Goal: Contribute content: Share content

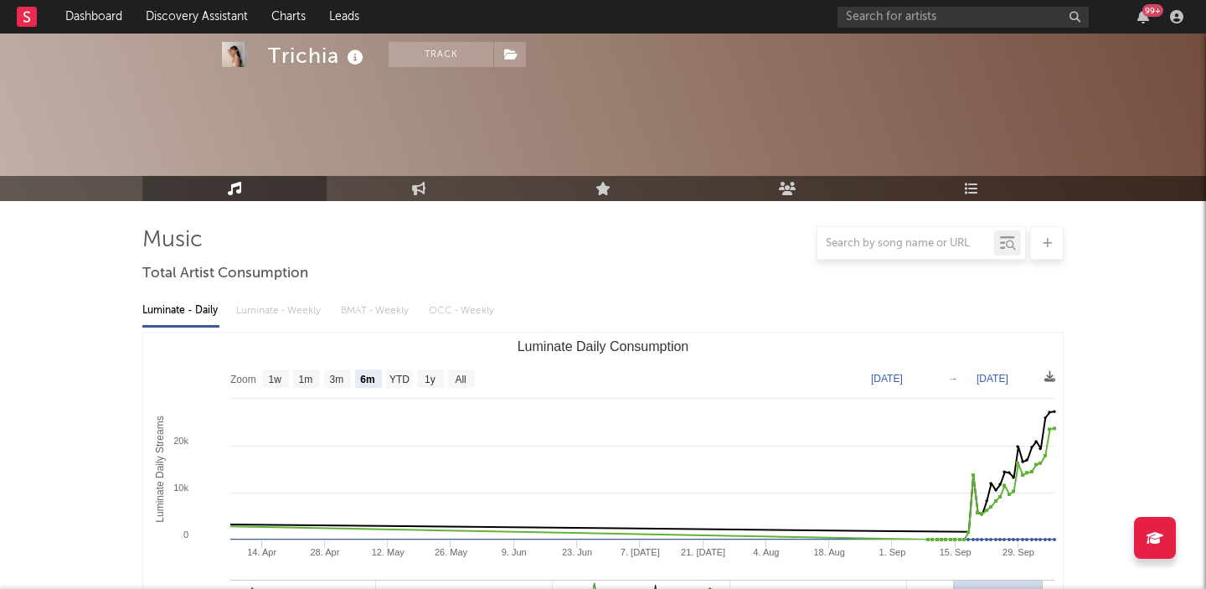
select select "6m"
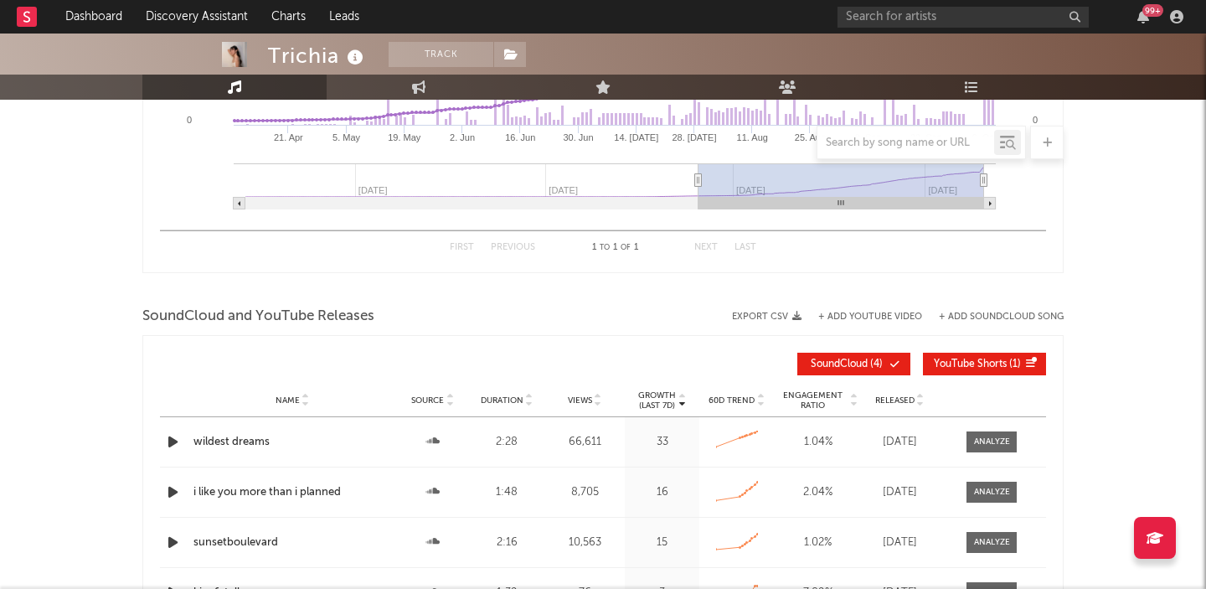
scroll to position [2028, 0]
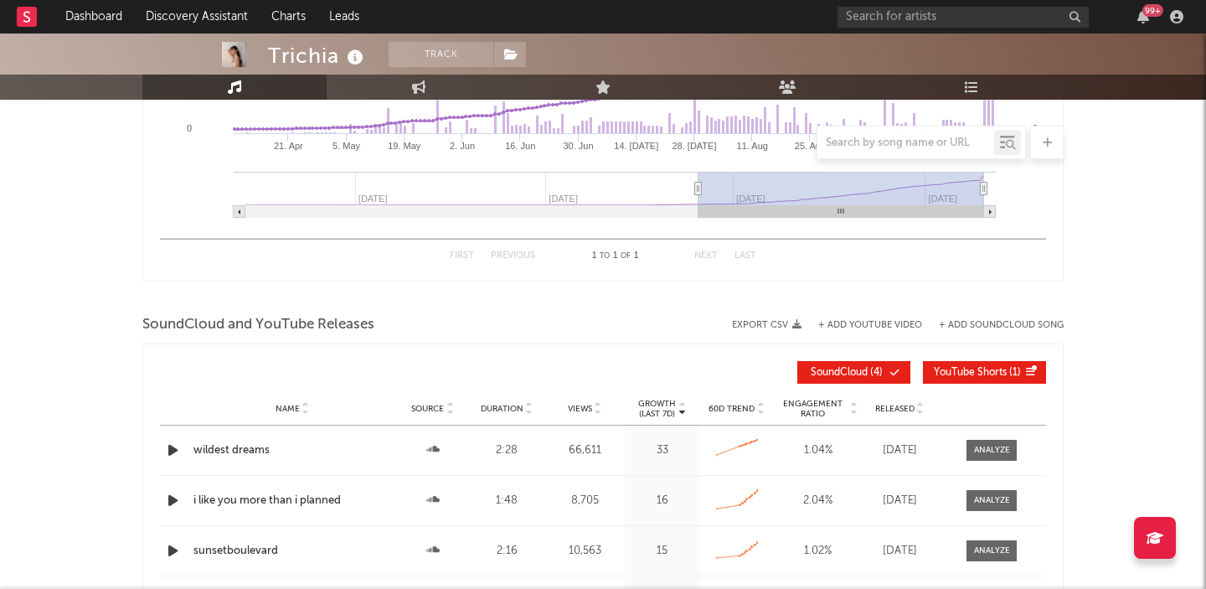
click at [862, 320] on div "Export CSV + Add YouTube Video + Add SoundCloud Song" at bounding box center [889, 325] width 348 height 10
click at [859, 325] on button "+ Add YouTube Video" at bounding box center [870, 325] width 104 height 9
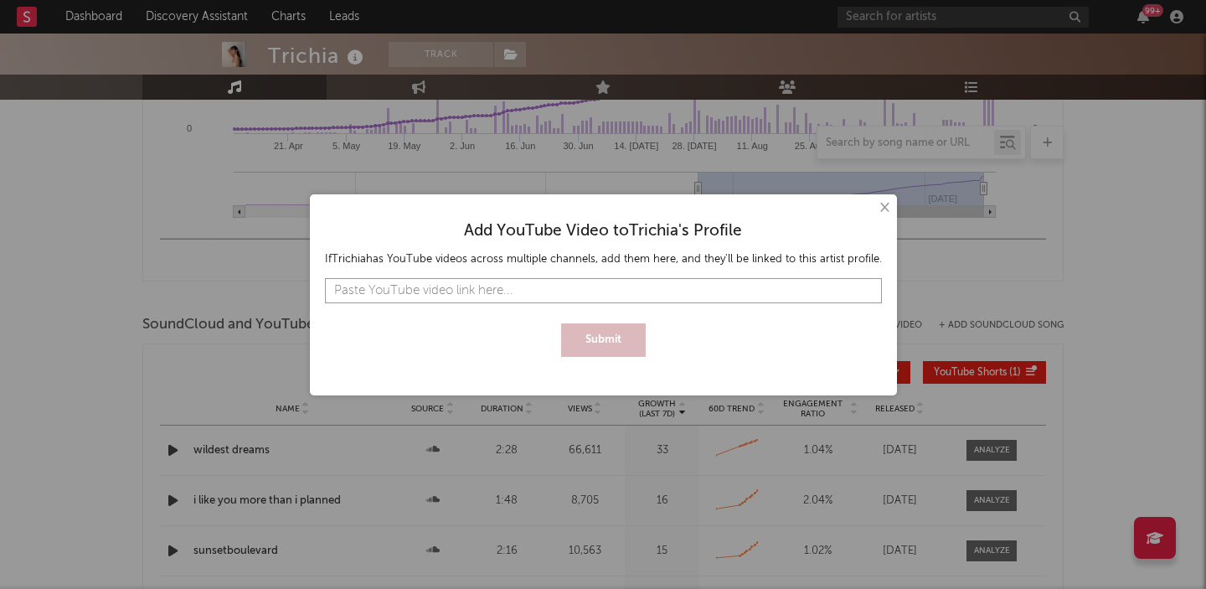
click at [689, 287] on input "text" at bounding box center [603, 290] width 557 height 25
paste input "[URL][DOMAIN_NAME]"
type input "[URL][DOMAIN_NAME]"
click at [609, 331] on button "Submit" at bounding box center [603, 340] width 85 height 34
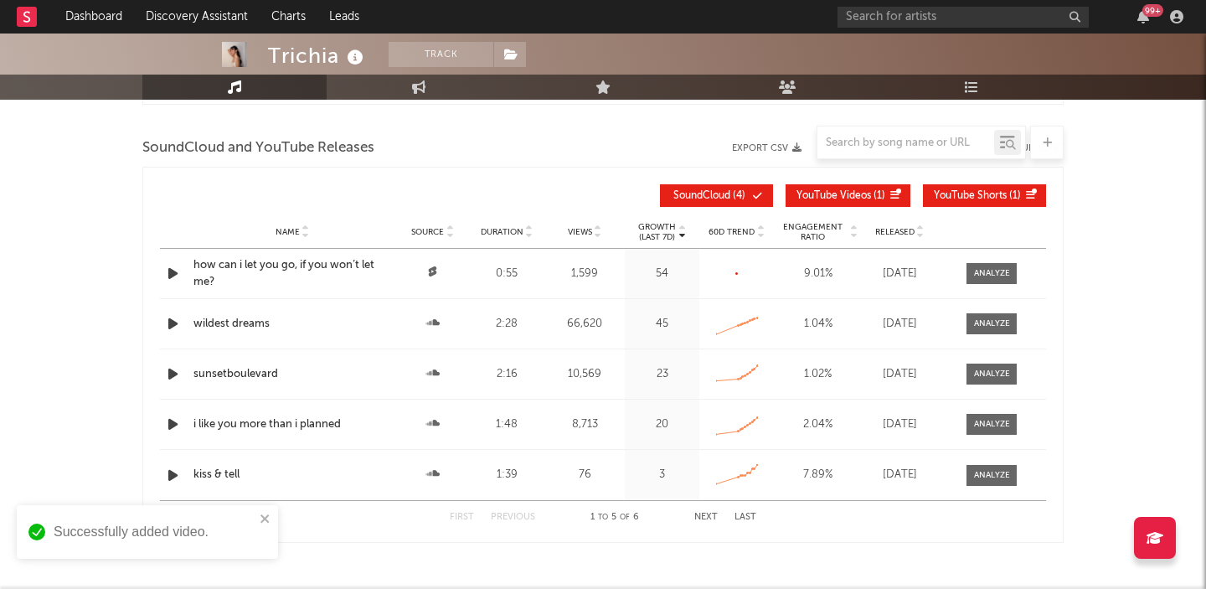
scroll to position [2204, 0]
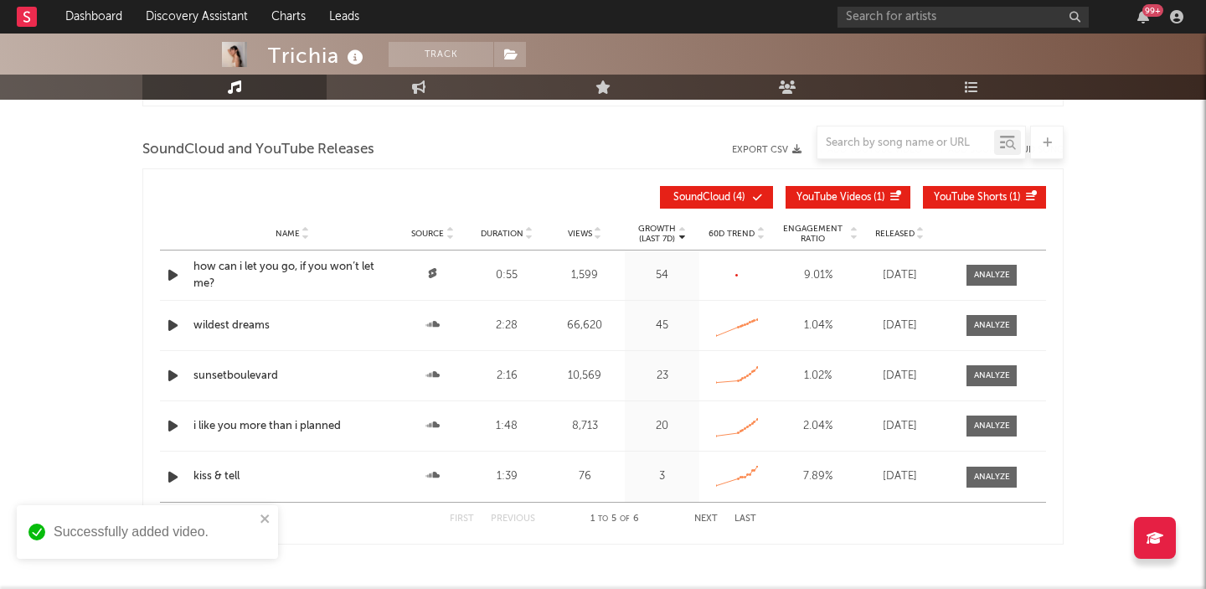
click at [845, 199] on span "YouTube Videos" at bounding box center [833, 198] width 75 height 10
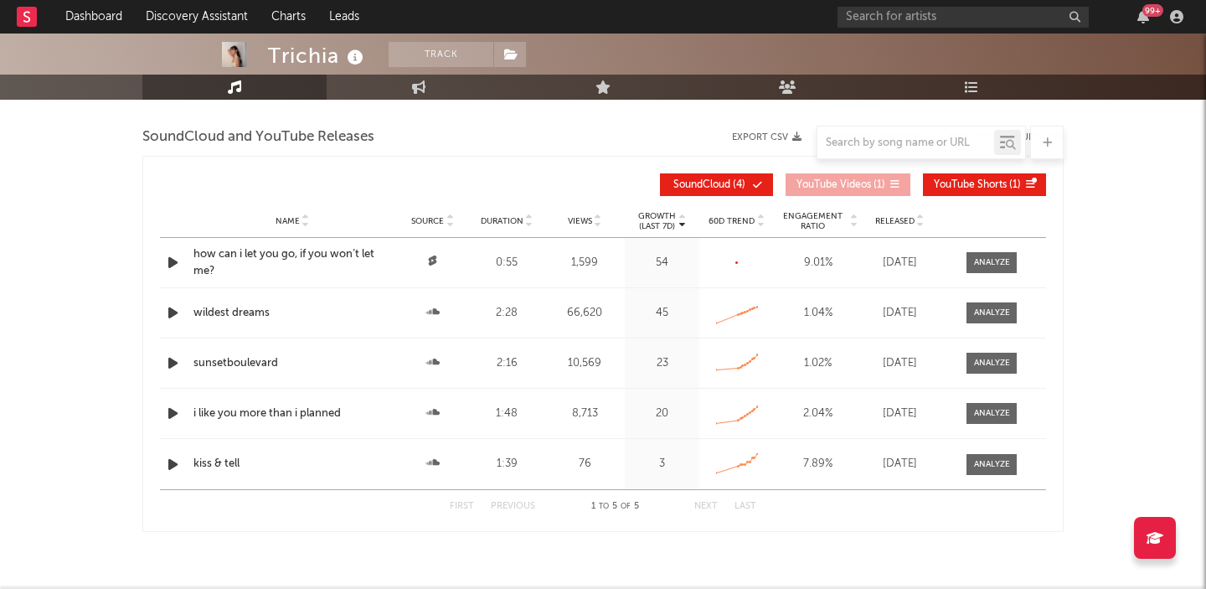
scroll to position [2192, 0]
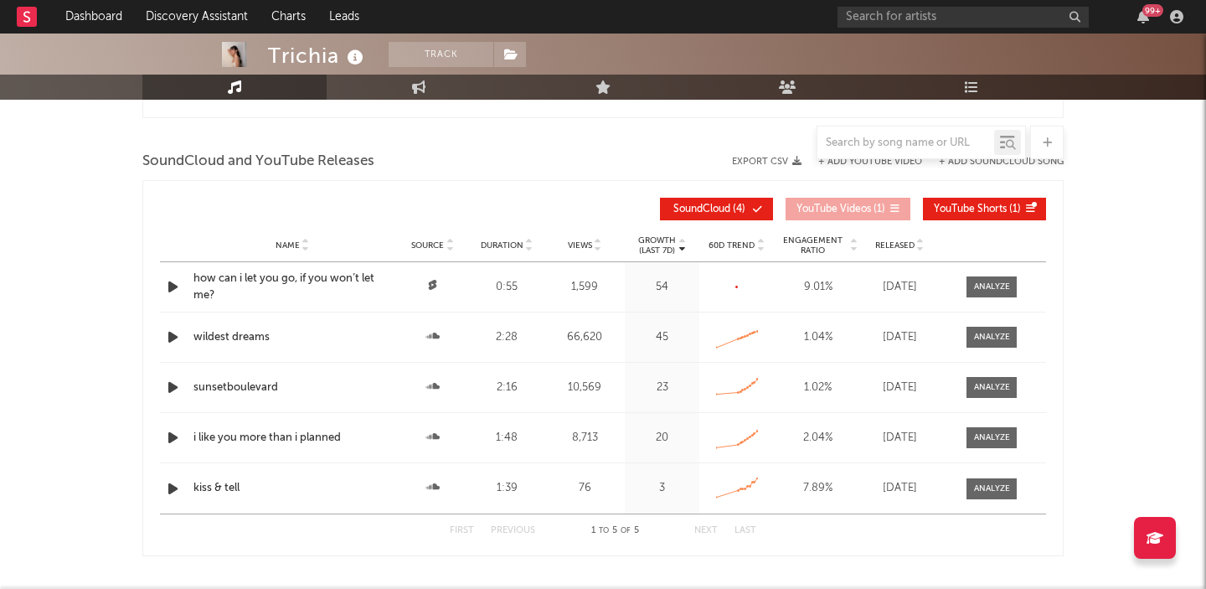
click at [865, 205] on span "YouTube Videos" at bounding box center [833, 209] width 75 height 10
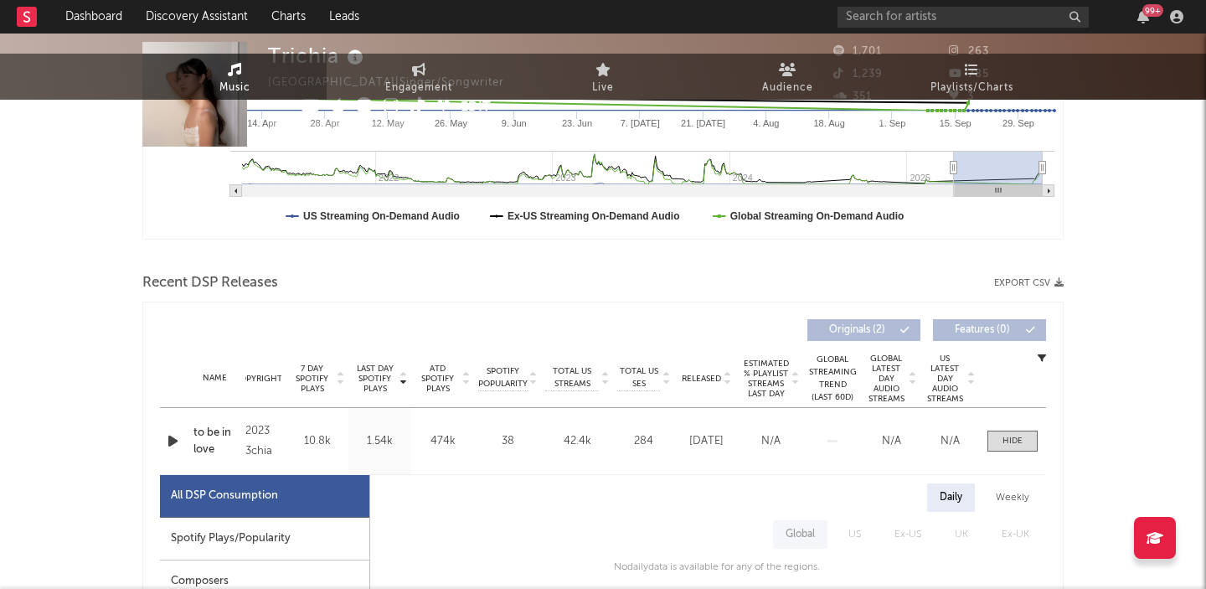
scroll to position [0, 0]
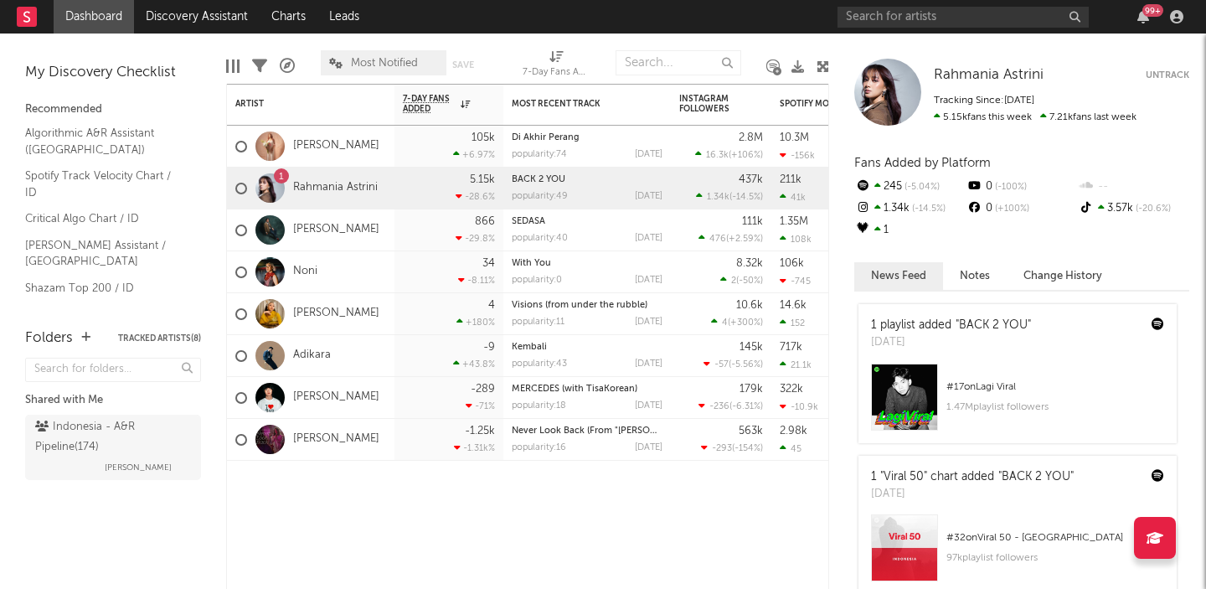
click at [1151, 20] on div "99 +" at bounding box center [1143, 16] width 25 height 13
click at [1140, 17] on icon "button" at bounding box center [1143, 16] width 12 height 13
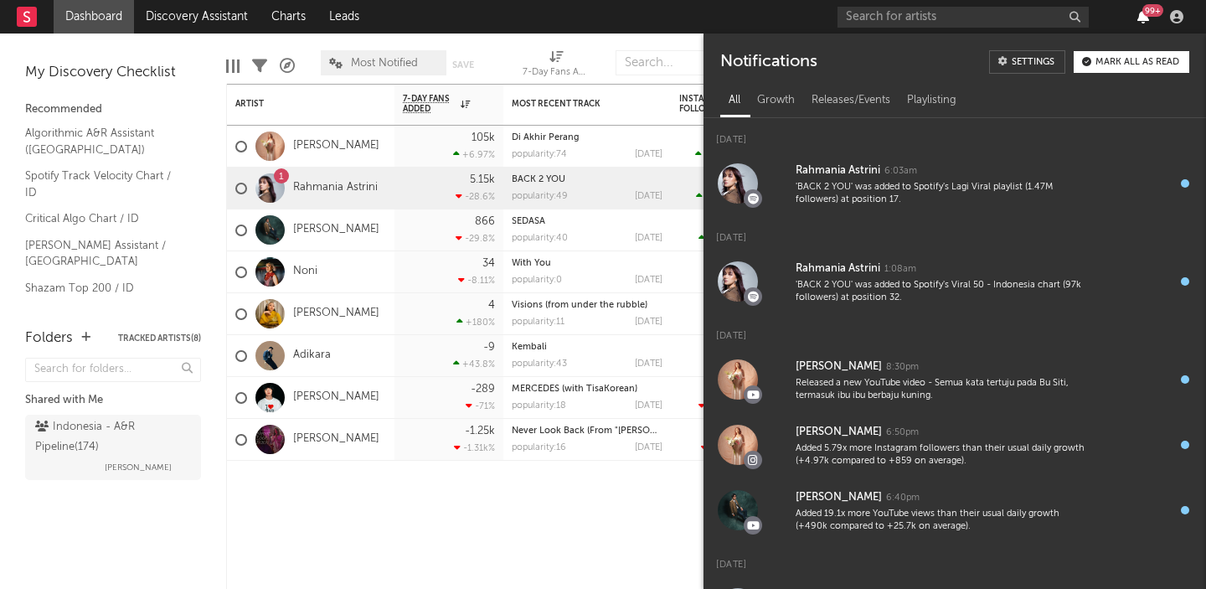
click at [1140, 17] on icon "button" at bounding box center [1143, 16] width 12 height 13
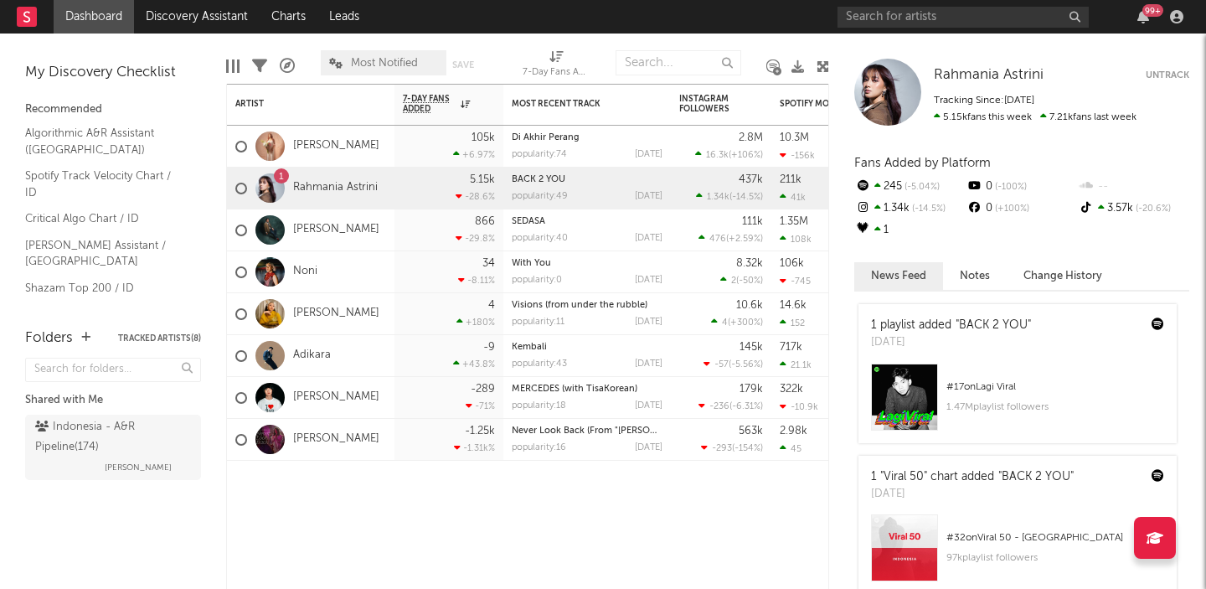
click at [877, 91] on div at bounding box center [887, 92] width 67 height 67
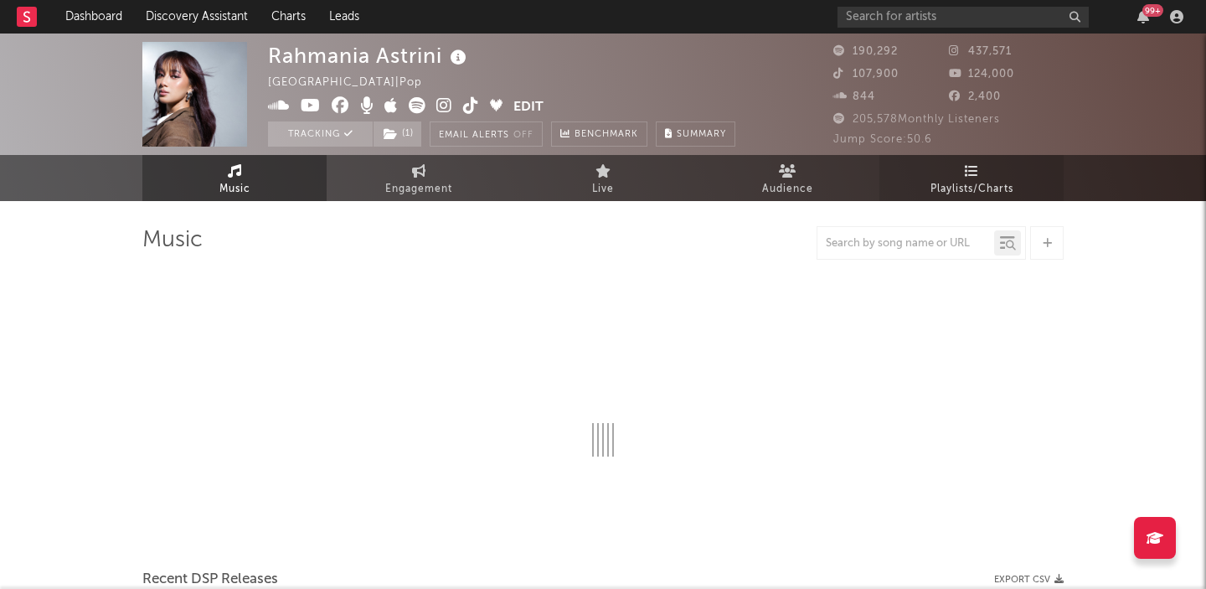
select select "6m"
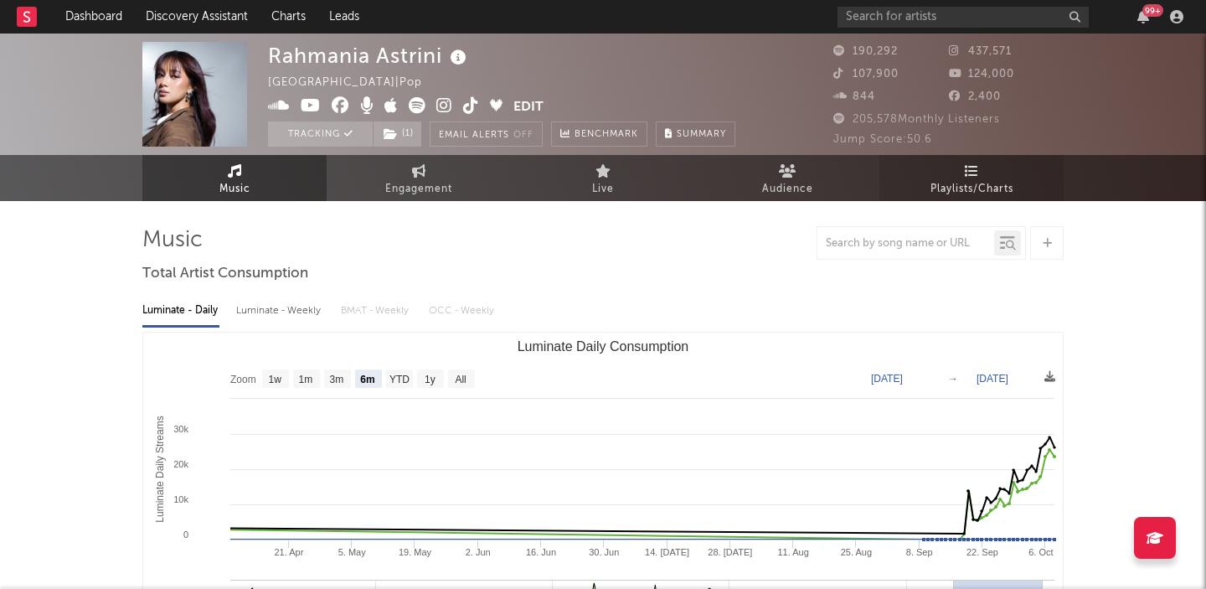
click at [946, 188] on span "Playlists/Charts" at bounding box center [971, 189] width 83 height 20
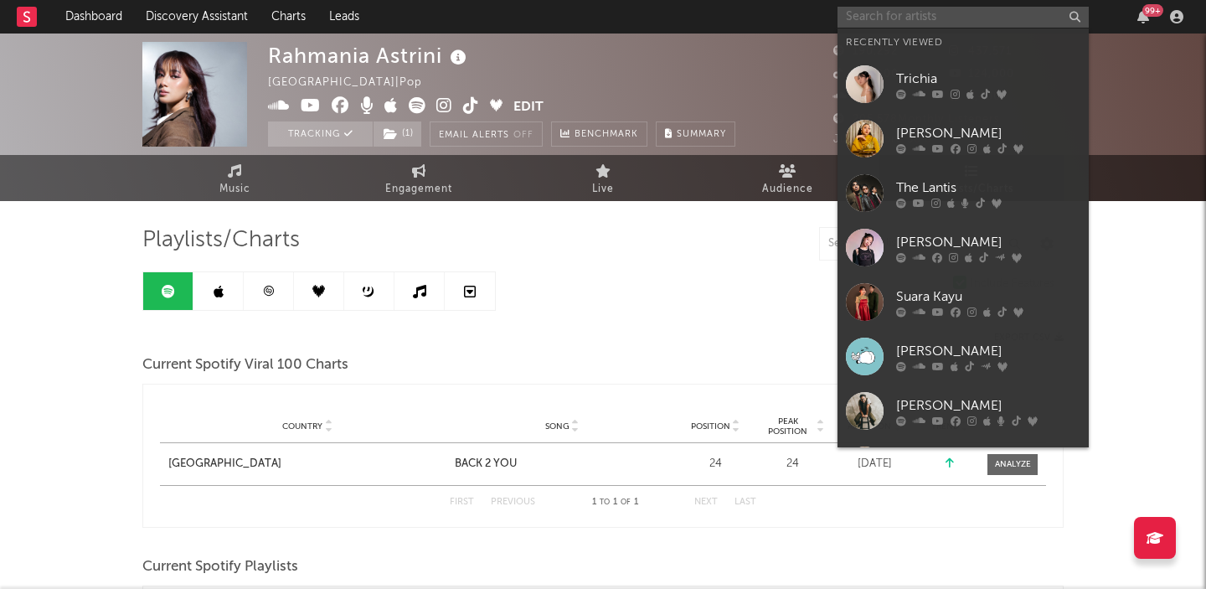
click at [942, 22] on input "text" at bounding box center [963, 17] width 251 height 21
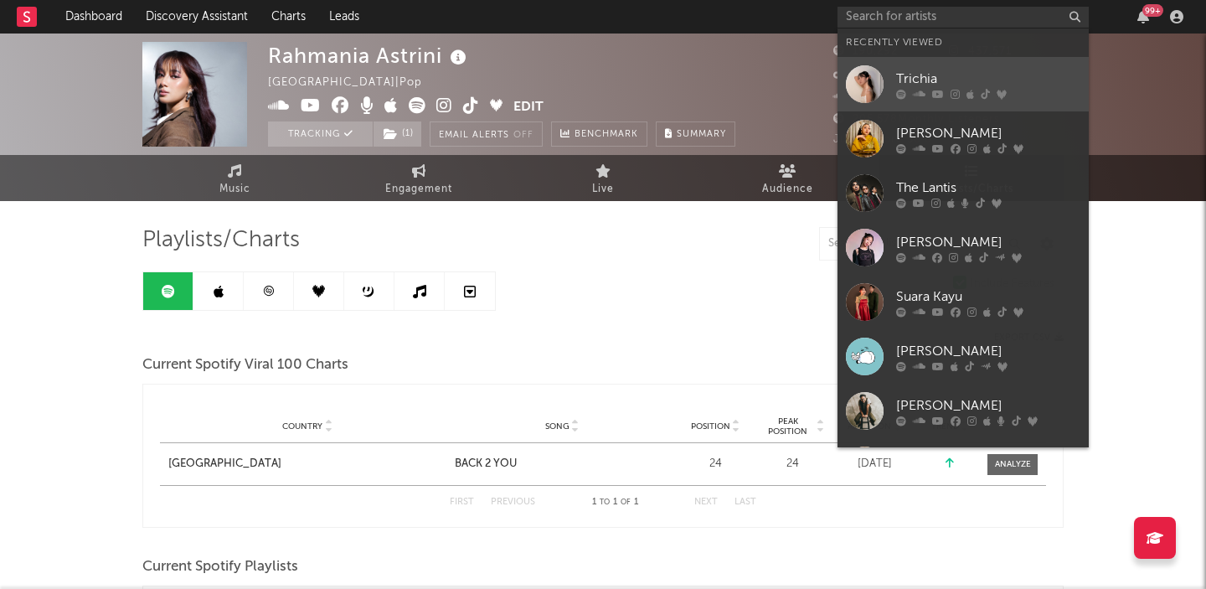
click at [903, 64] on link "Trichia" at bounding box center [963, 84] width 251 height 54
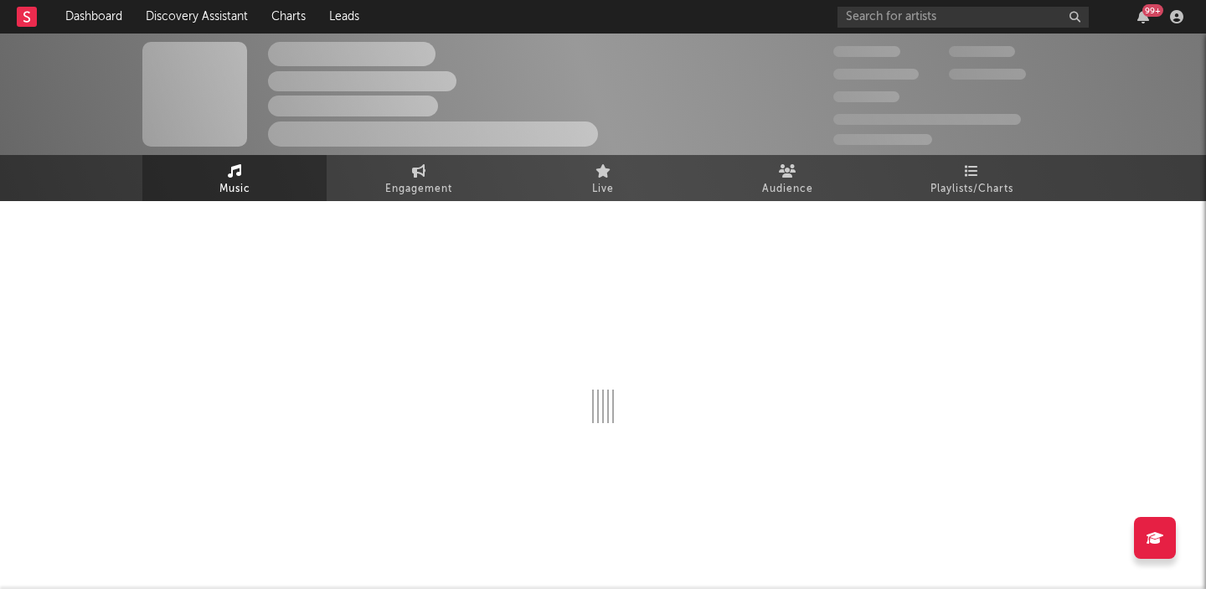
select select "1w"
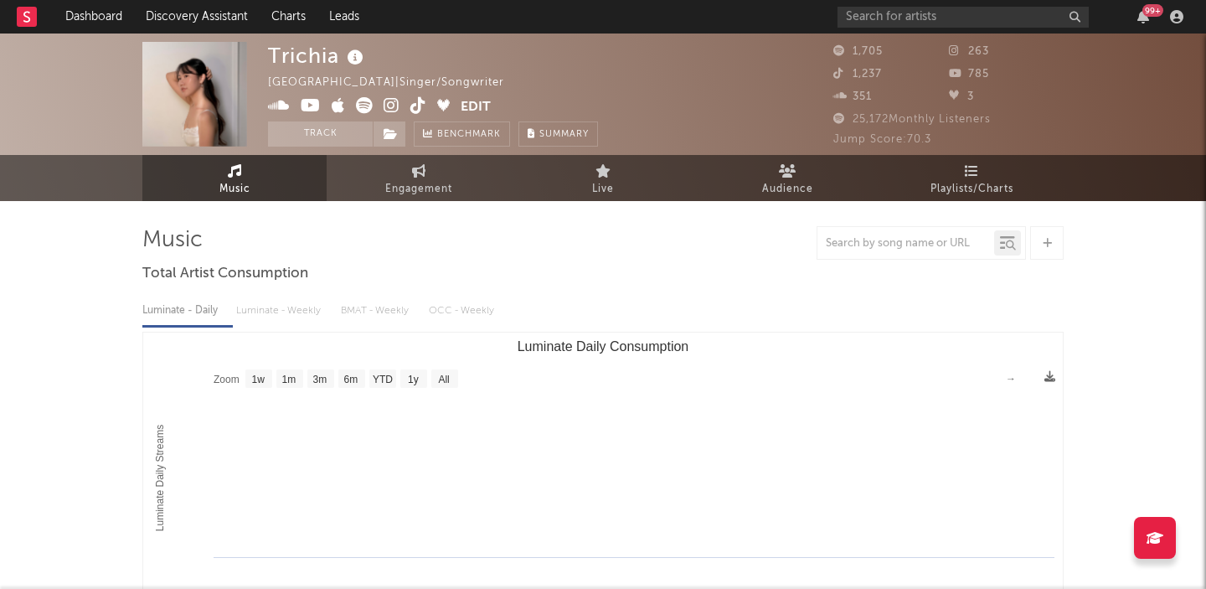
click at [915, 139] on span "Jump Score: 70.3" at bounding box center [882, 139] width 98 height 11
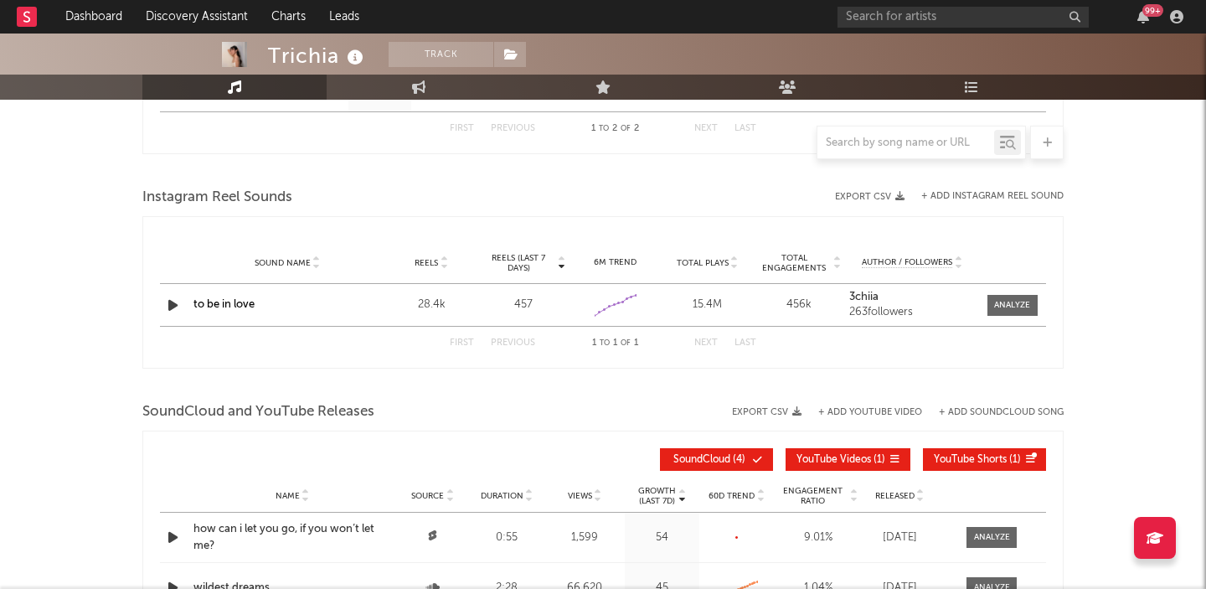
scroll to position [755, 0]
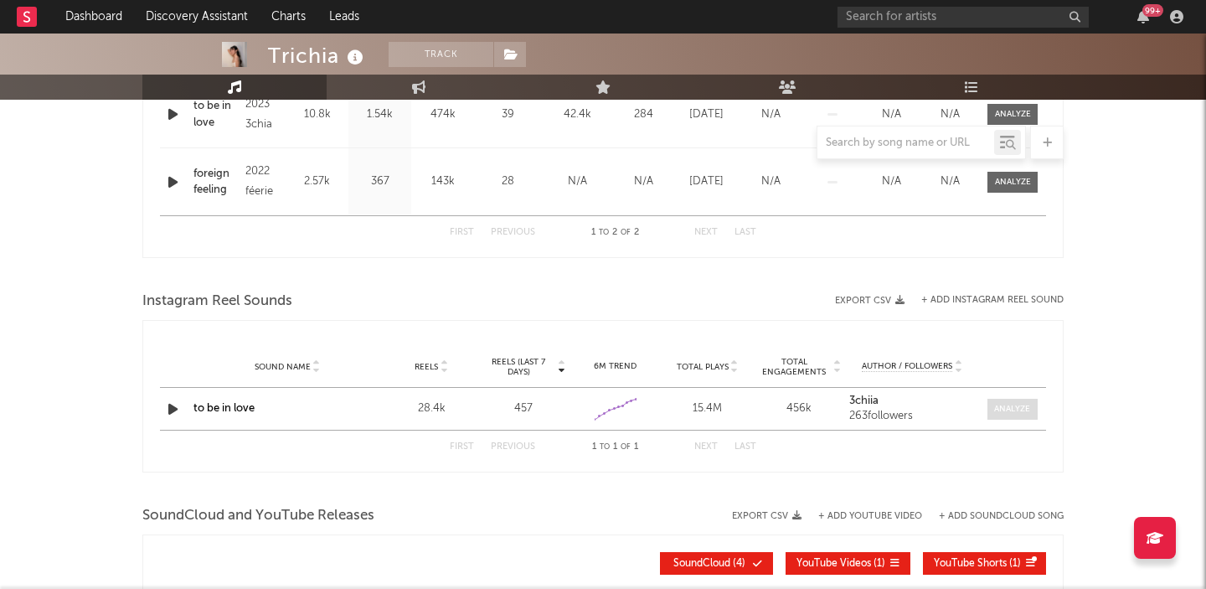
click at [1015, 411] on div at bounding box center [1012, 409] width 36 height 13
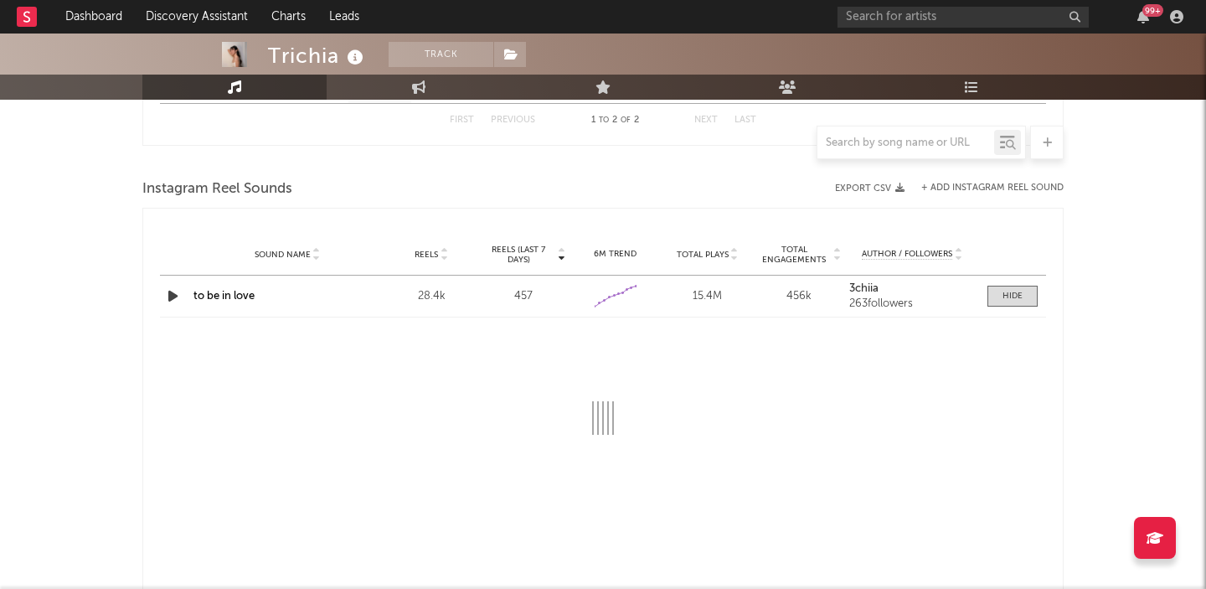
select select "6m"
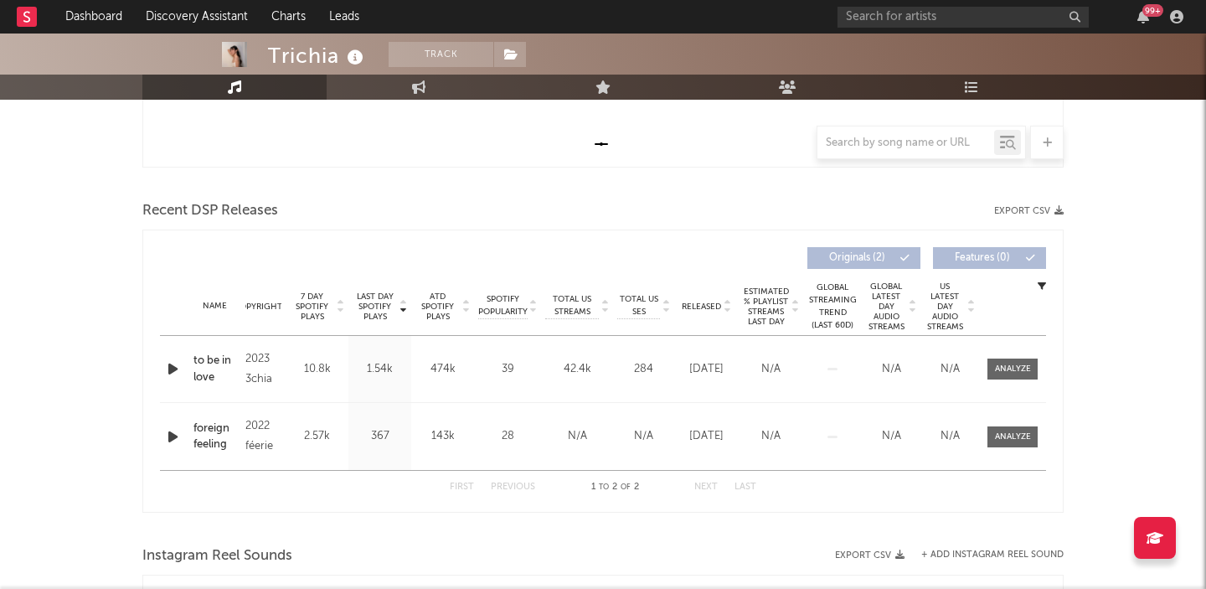
scroll to position [499, 0]
click at [1020, 362] on span at bounding box center [1012, 370] width 50 height 21
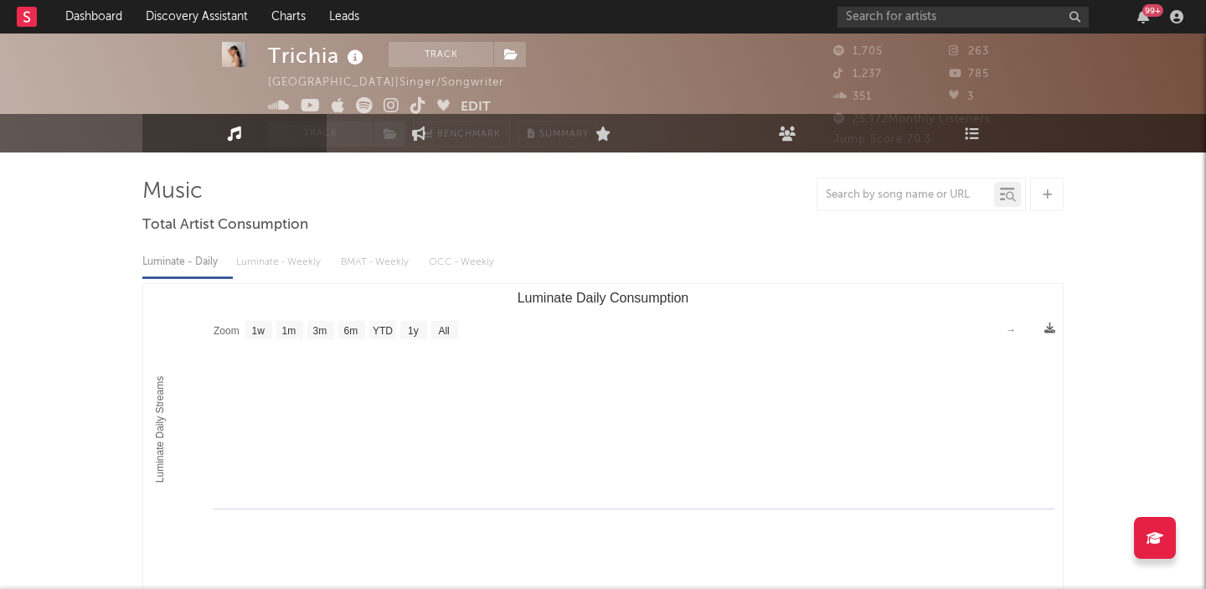
scroll to position [0, 0]
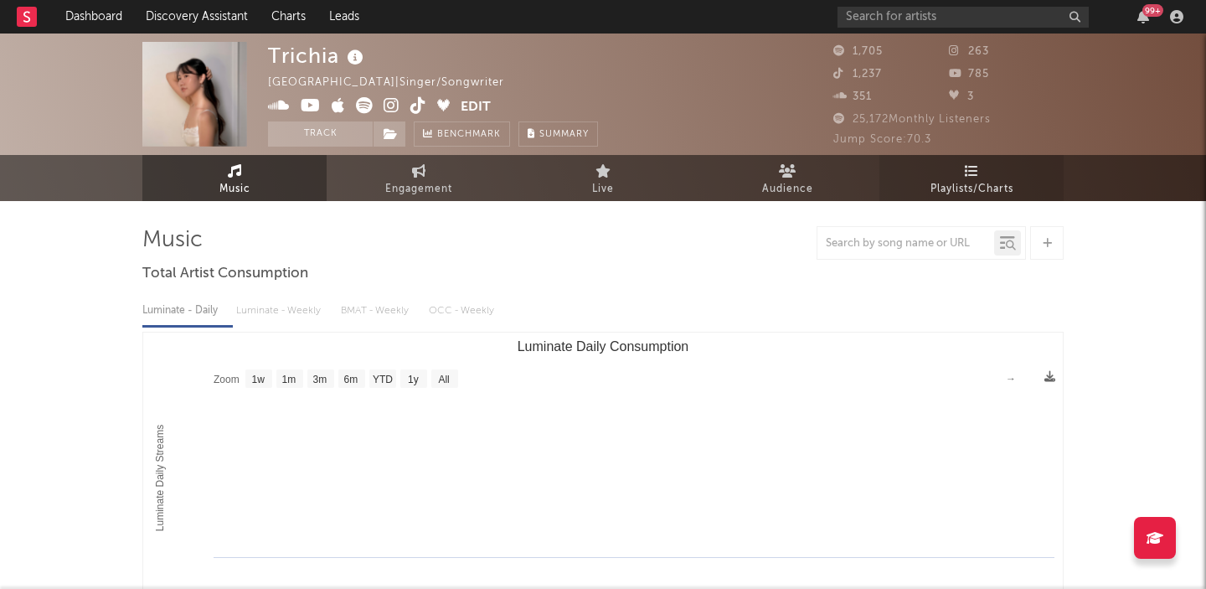
click at [957, 178] on link "Playlists/Charts" at bounding box center [971, 178] width 184 height 46
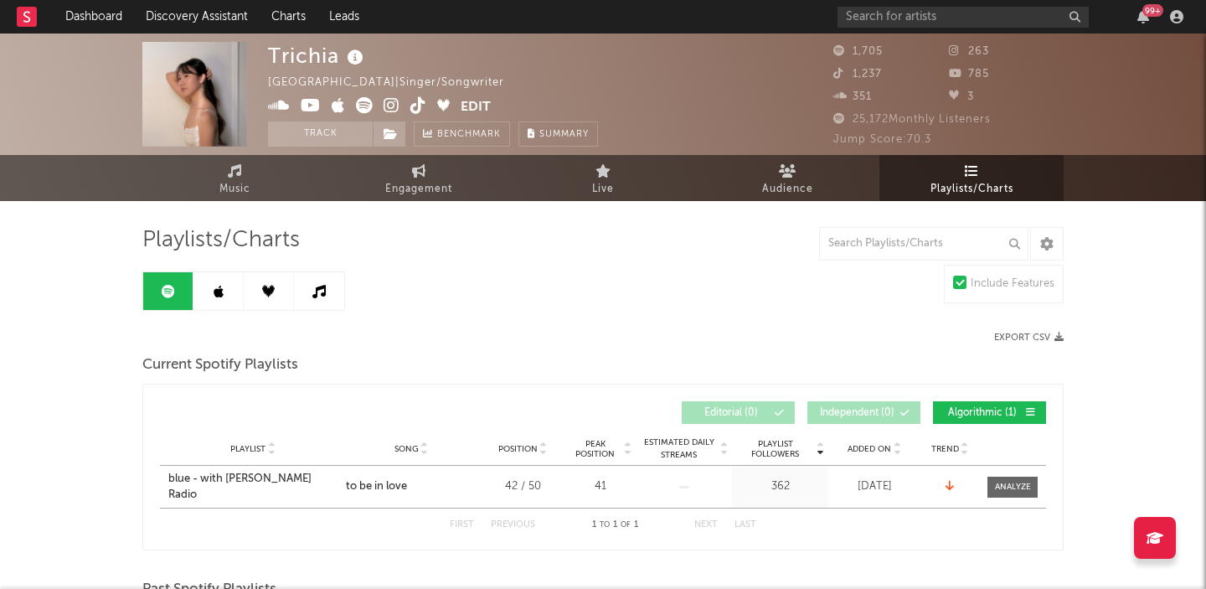
click at [214, 291] on icon at bounding box center [219, 291] width 10 height 13
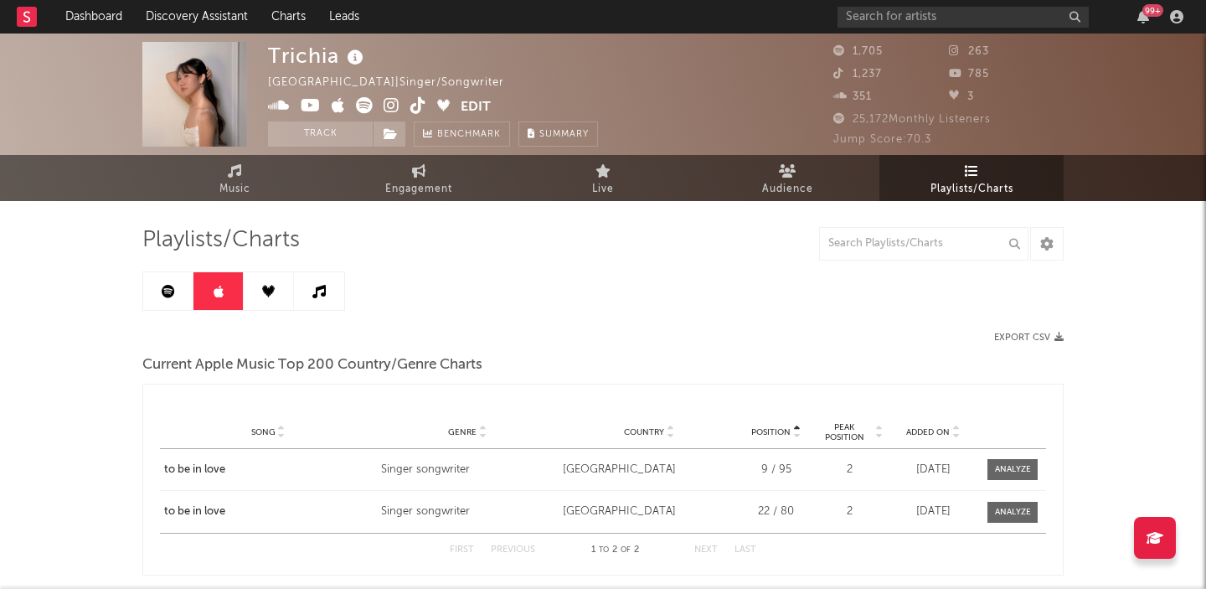
click at [257, 285] on link at bounding box center [269, 291] width 50 height 38
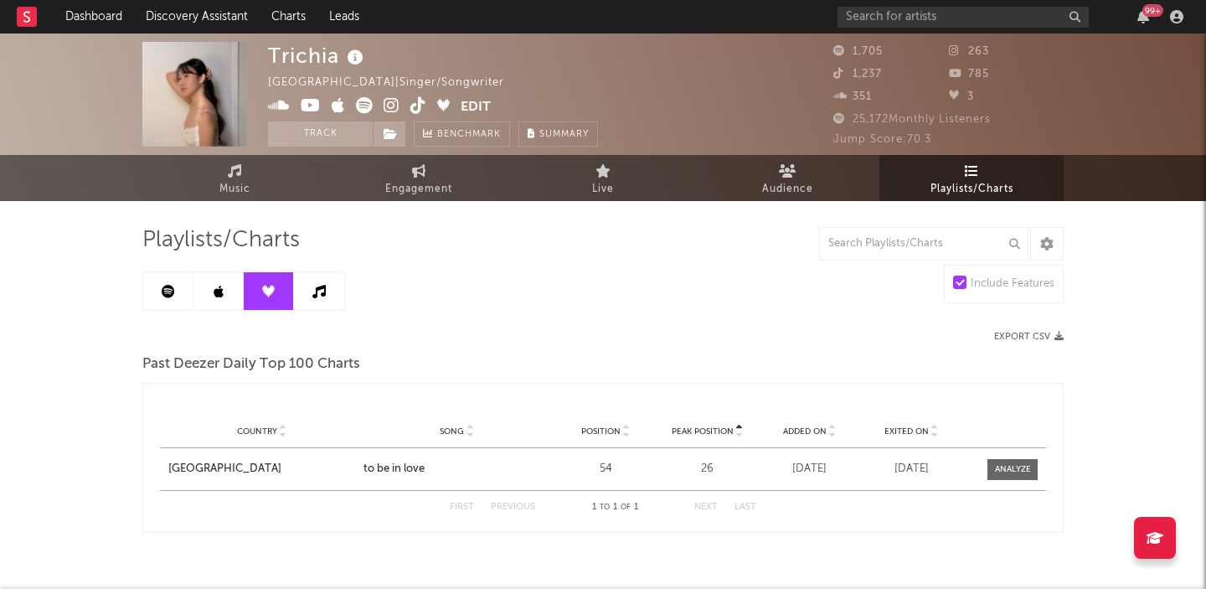
click at [333, 298] on link at bounding box center [319, 291] width 50 height 38
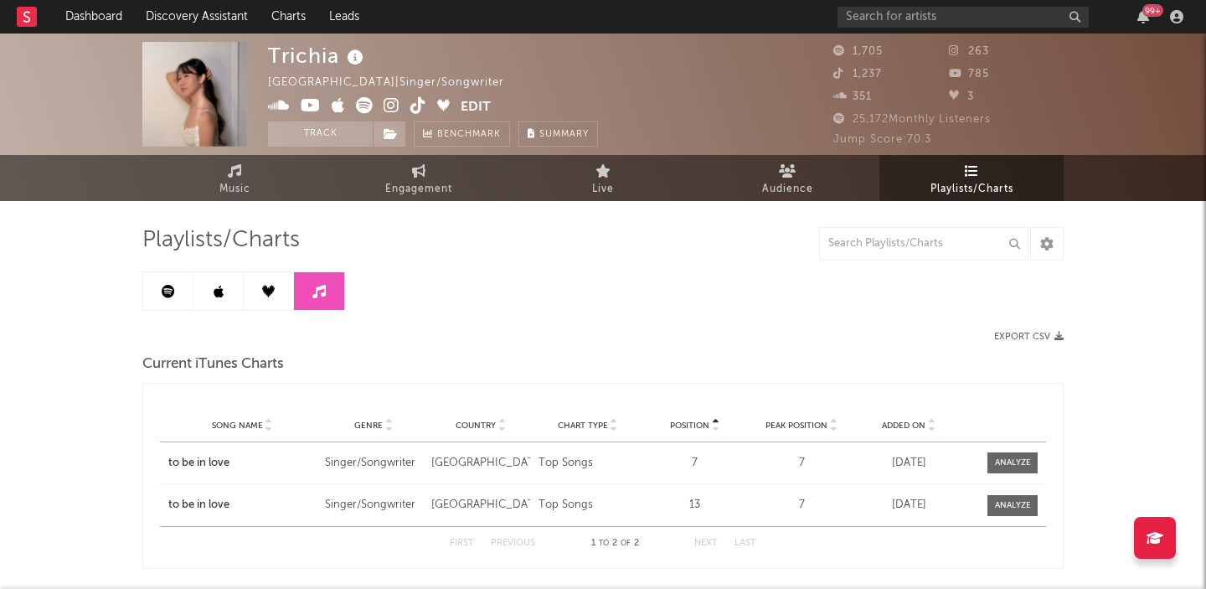
click at [157, 283] on link at bounding box center [168, 291] width 50 height 38
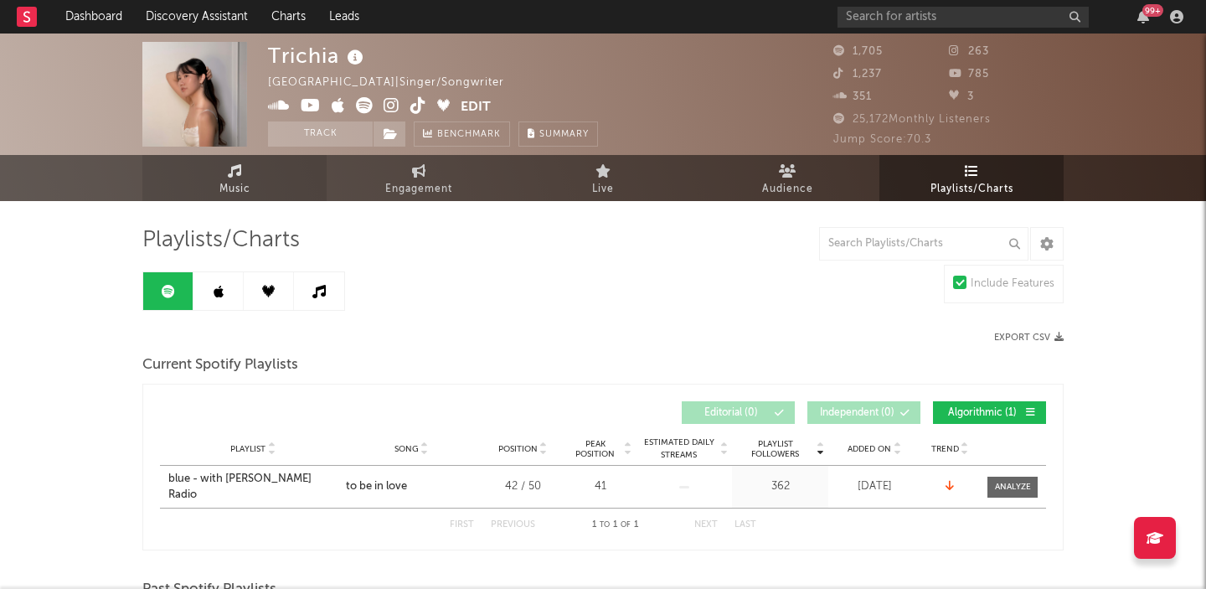
click at [224, 172] on link "Music" at bounding box center [234, 178] width 184 height 46
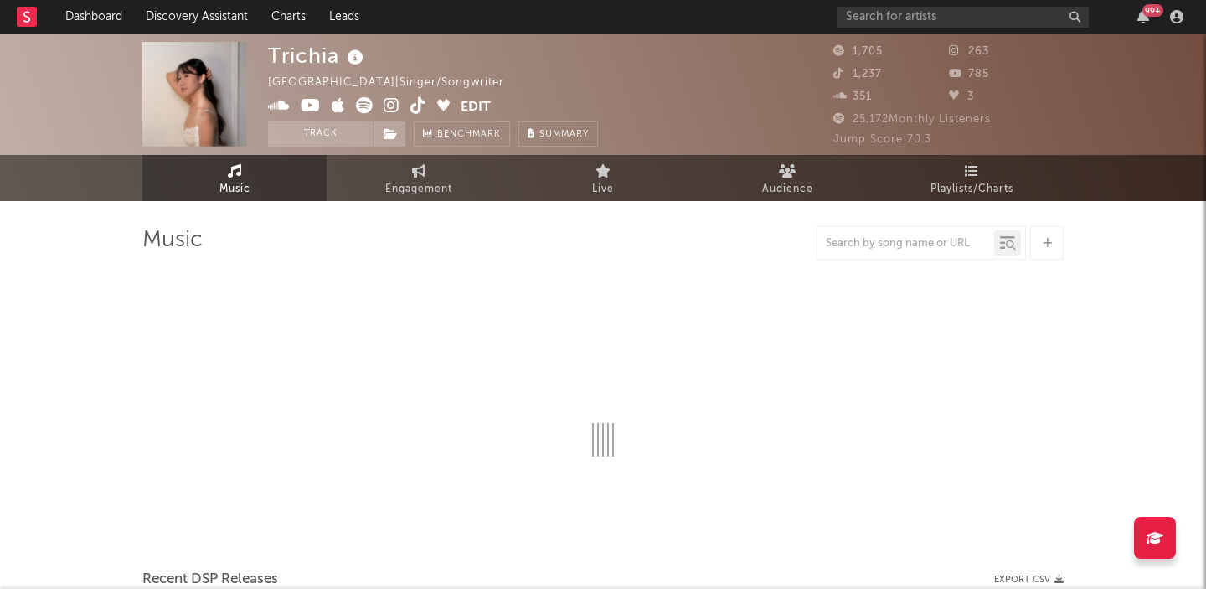
select select "1w"
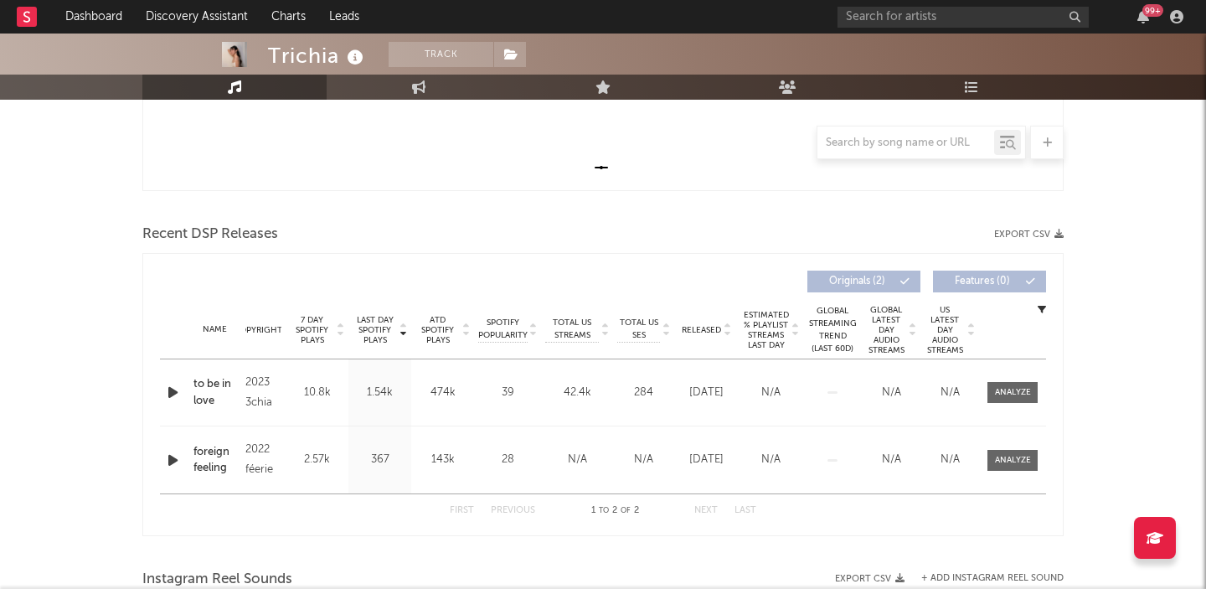
scroll to position [495, 0]
